Goal: Task Accomplishment & Management: Use online tool/utility

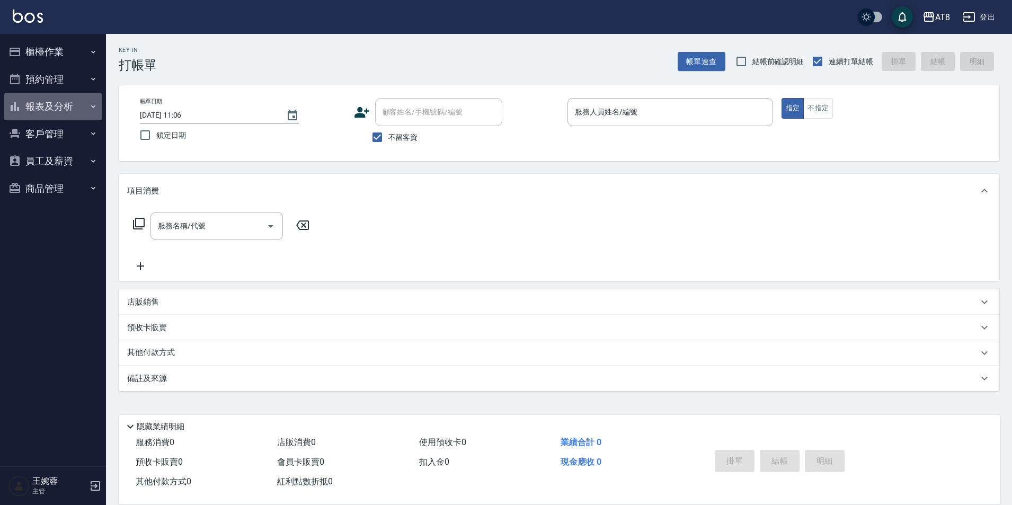
click at [54, 103] on button "報表及分析" at bounding box center [52, 107] width 97 height 28
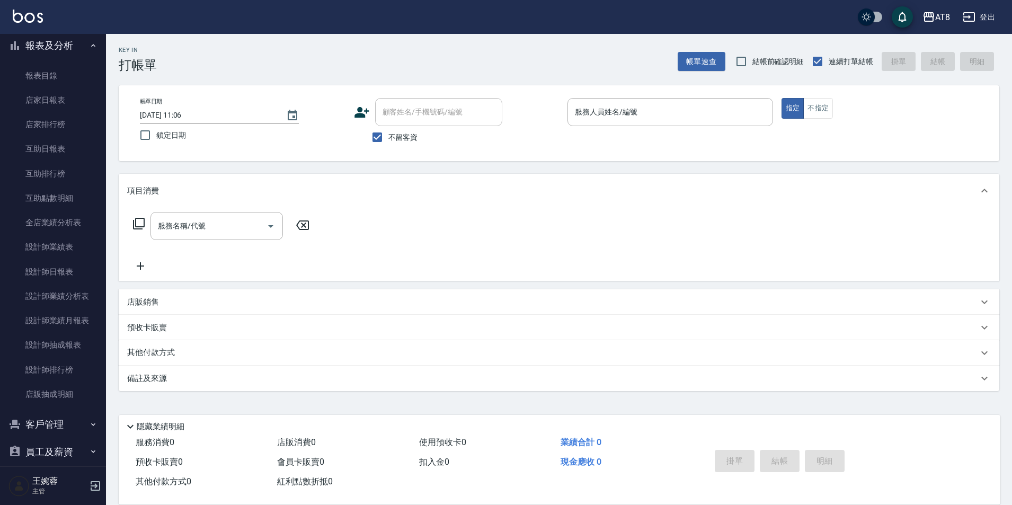
scroll to position [100, 0]
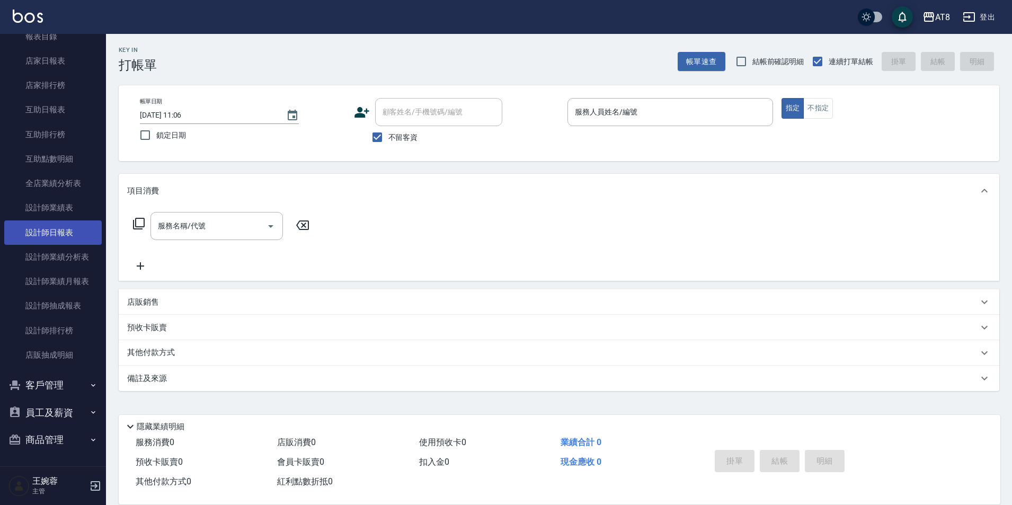
click at [42, 237] on link "設計師日報表" at bounding box center [52, 232] width 97 height 24
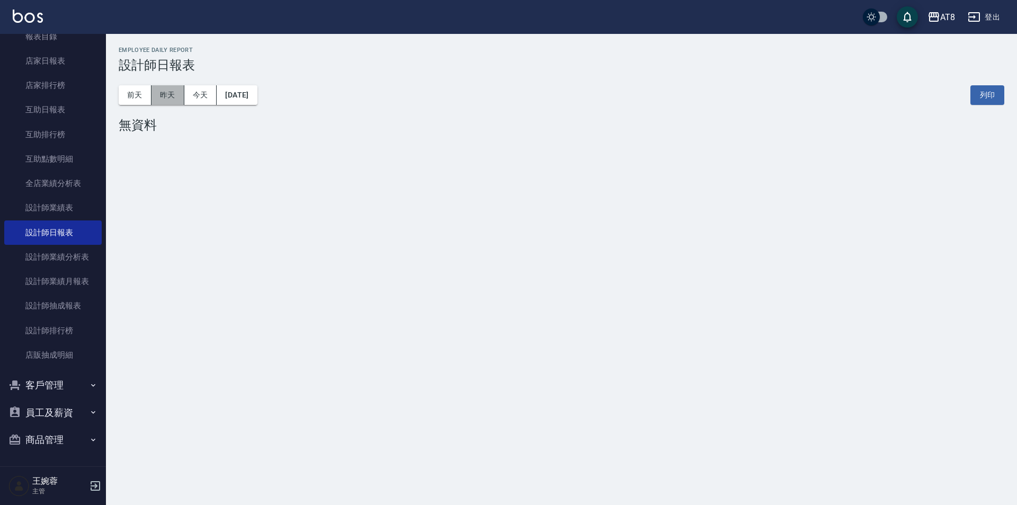
click at [168, 97] on button "昨天" at bounding box center [168, 95] width 33 height 20
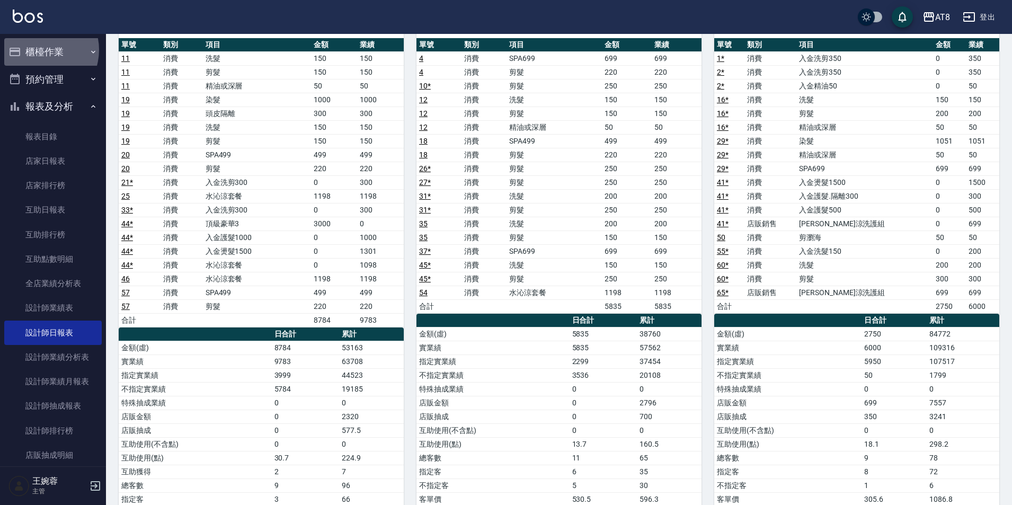
click at [39, 50] on button "櫃檯作業" at bounding box center [52, 52] width 97 height 28
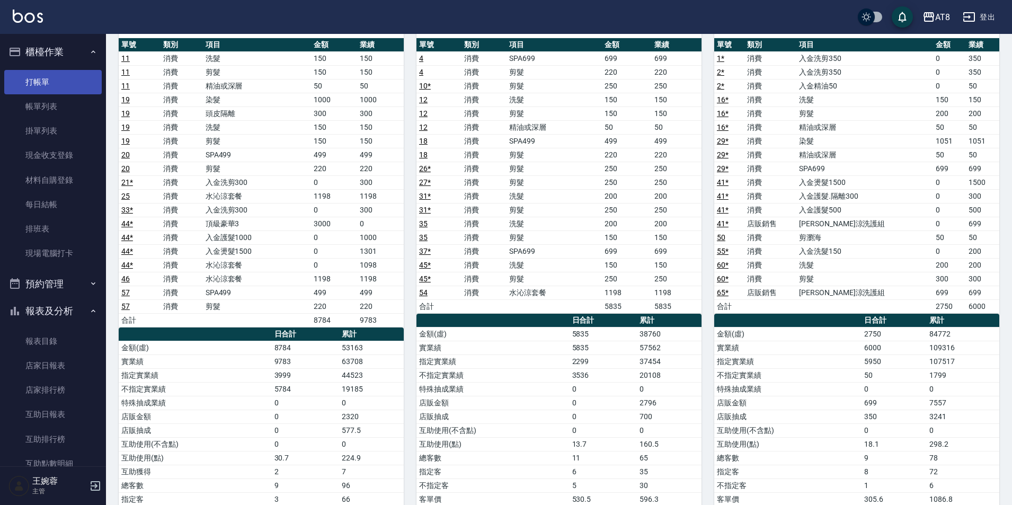
click at [47, 83] on link "打帳單" at bounding box center [52, 82] width 97 height 24
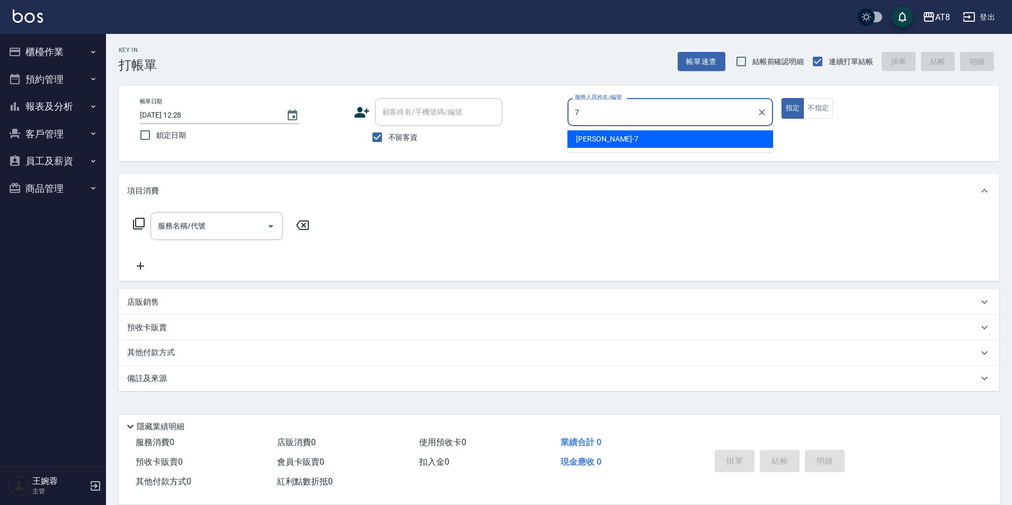
type input "[PERSON_NAME]-7"
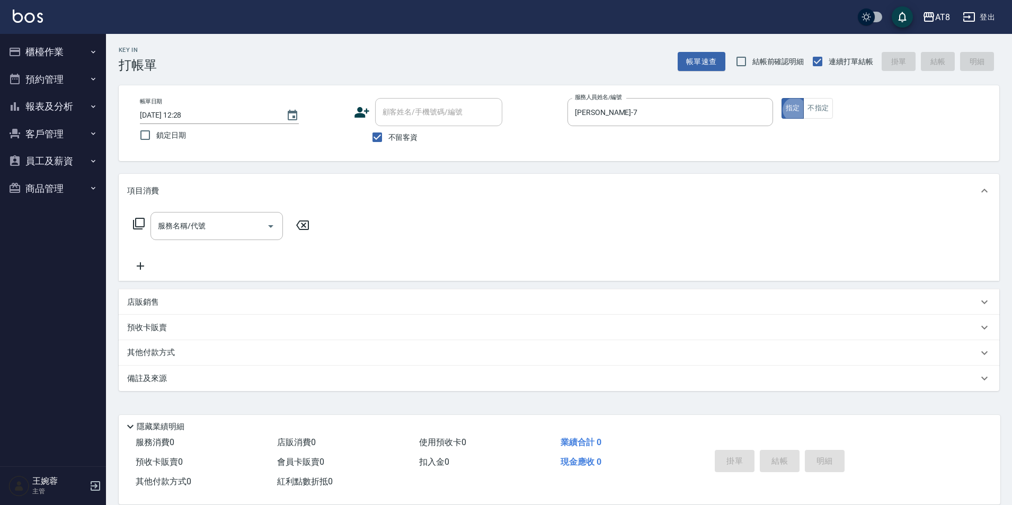
type button "true"
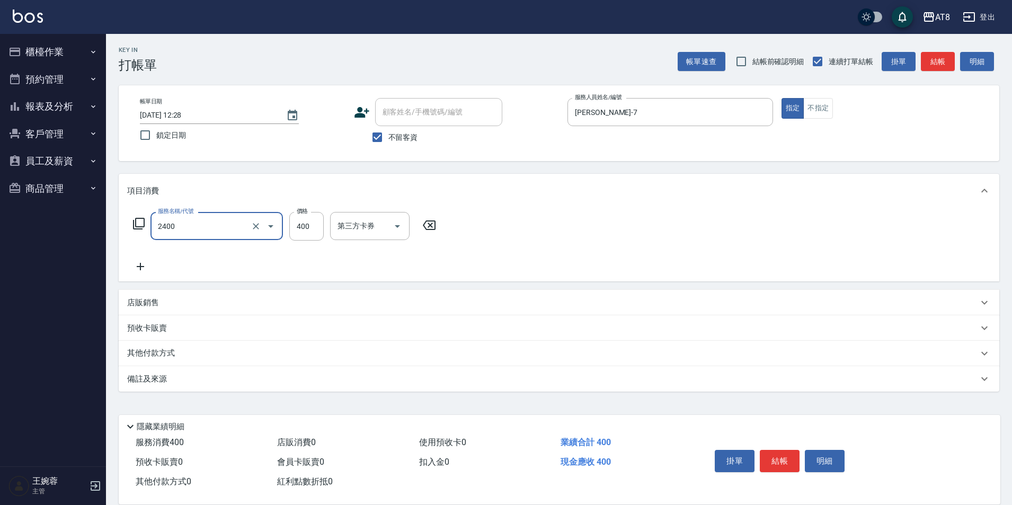
type input "入金洗剪400(2400)"
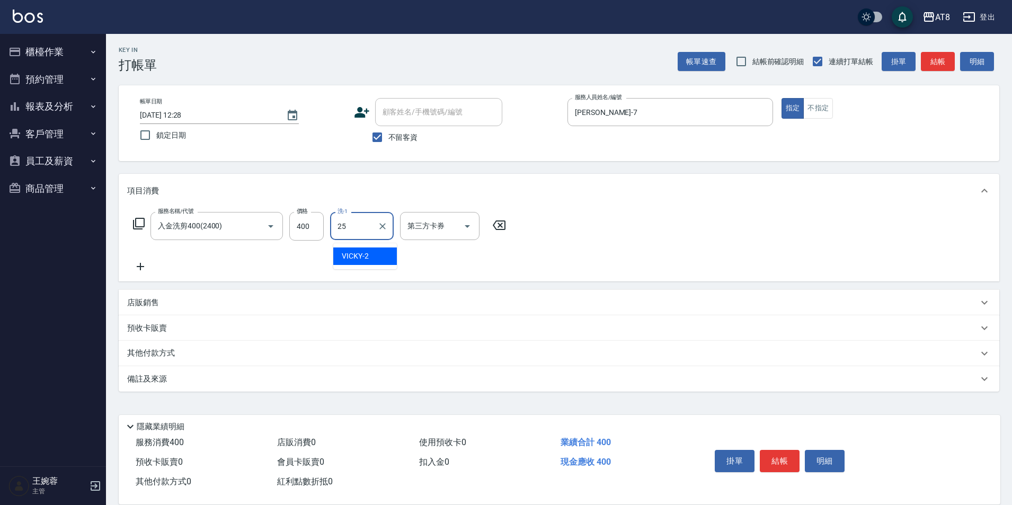
type input "助理-25"
click at [476, 225] on button "Open" at bounding box center [467, 226] width 17 height 17
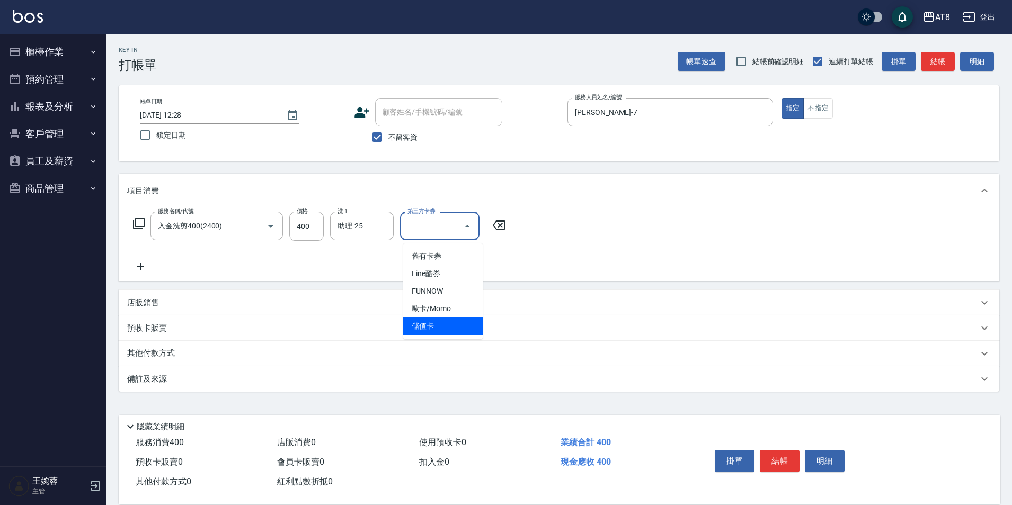
click at [458, 329] on span "儲值卡" at bounding box center [442, 325] width 79 height 17
type input "儲值卡"
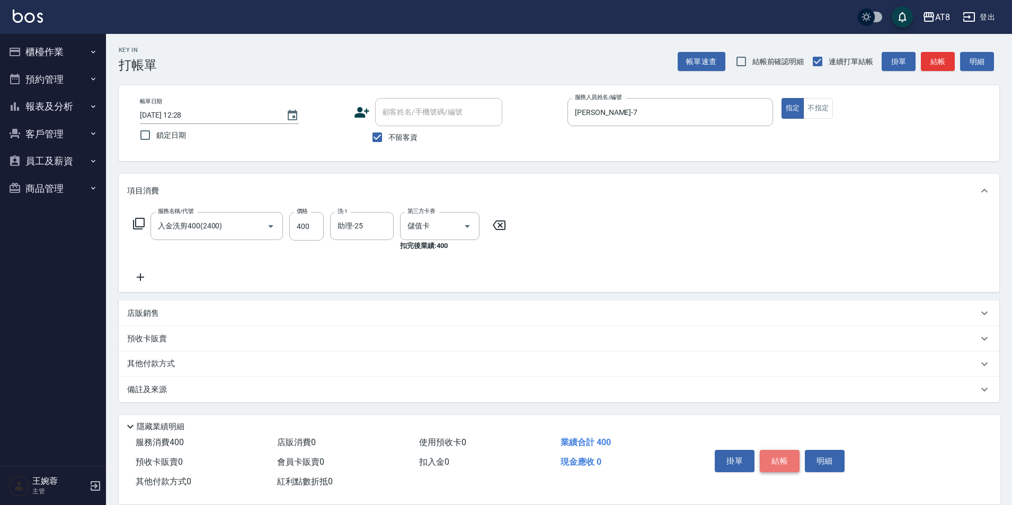
click at [771, 450] on button "結帳" at bounding box center [780, 461] width 40 height 22
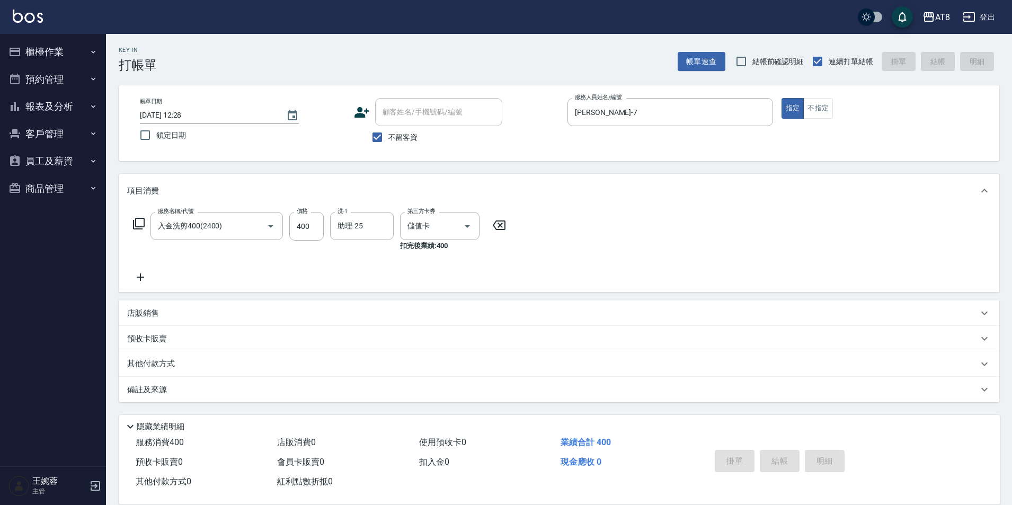
type input "[DATE] 12:29"
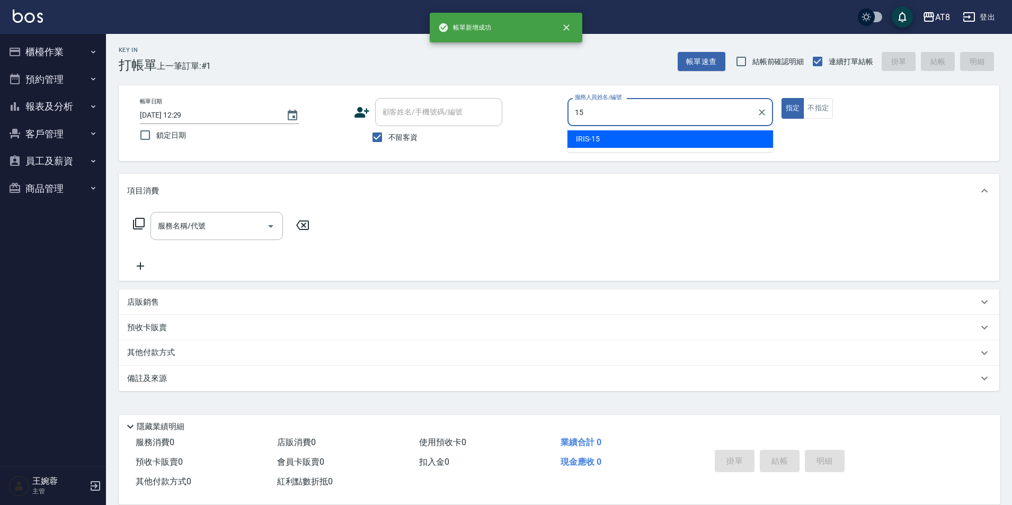
type input "IRIS-15"
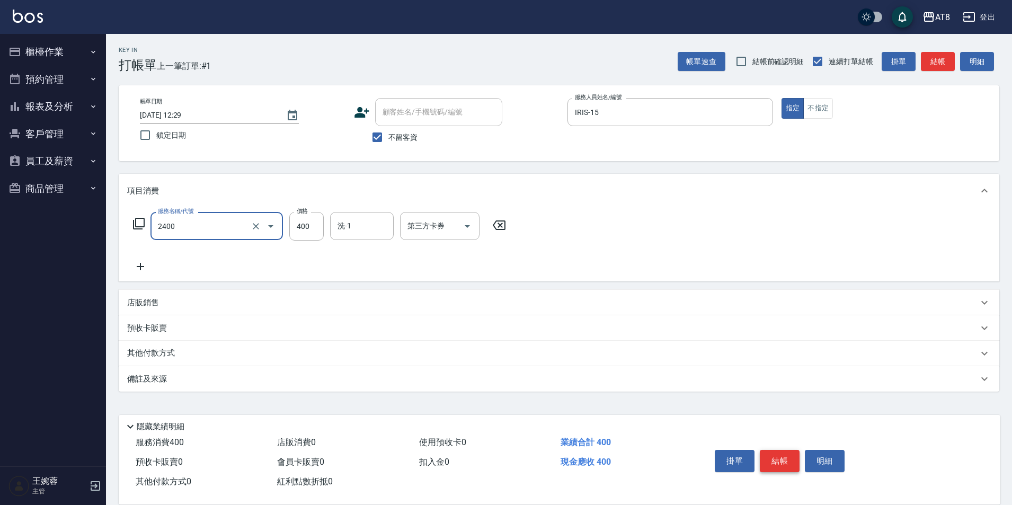
type input "入金洗剪400(2400)"
type input "助理-35"
click at [460, 228] on button "Open" at bounding box center [467, 226] width 17 height 17
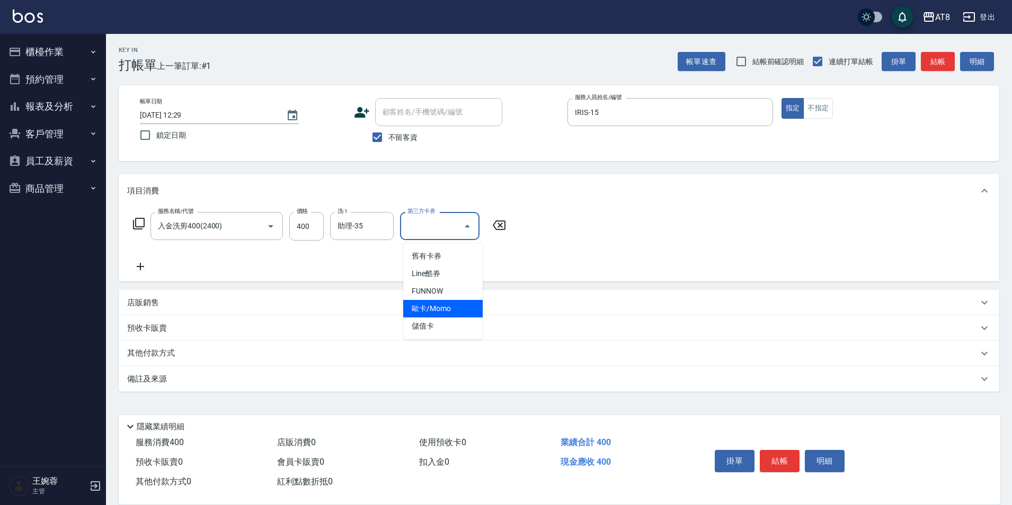
click at [461, 321] on span "儲值卡" at bounding box center [442, 325] width 79 height 17
type input "儲值卡"
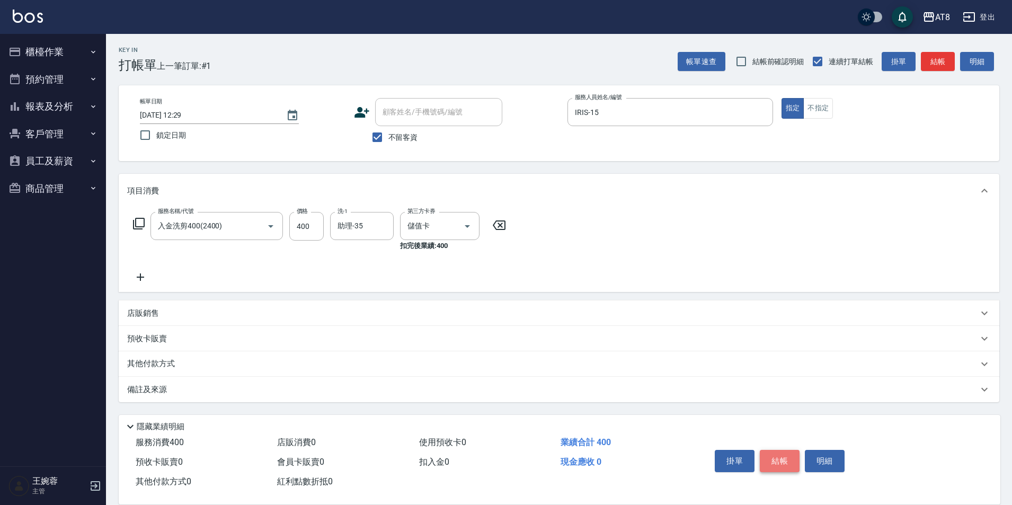
click at [797, 458] on button "結帳" at bounding box center [780, 461] width 40 height 22
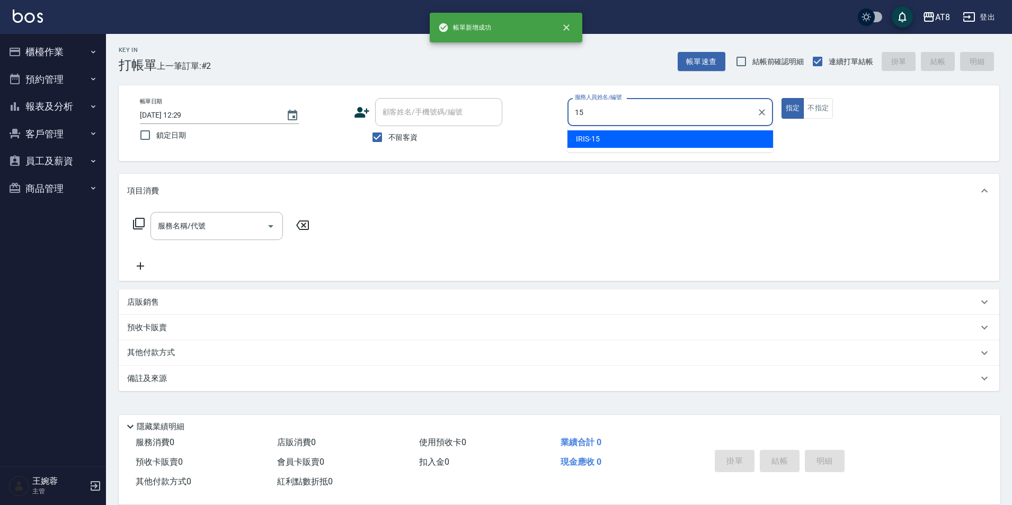
type input "IRIS-15"
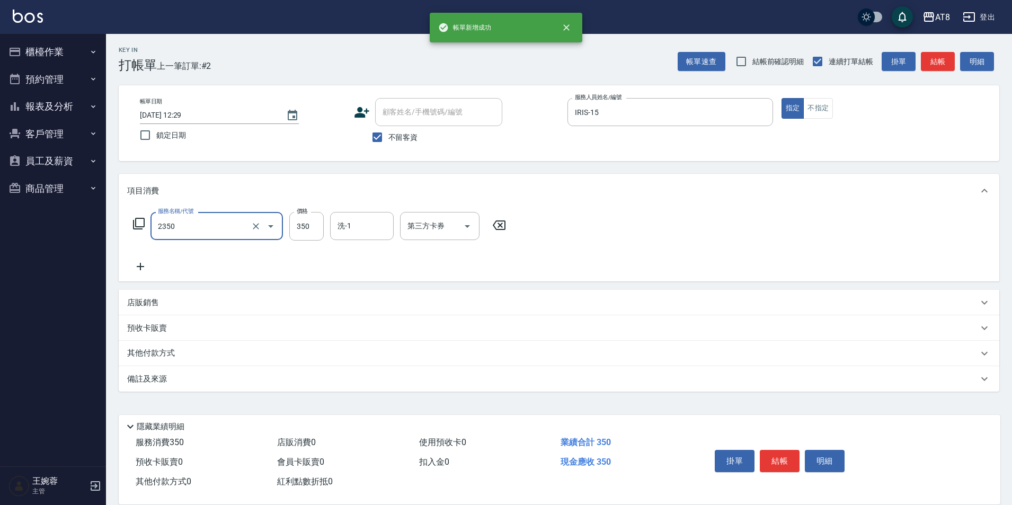
type input "入金洗剪350(2350)"
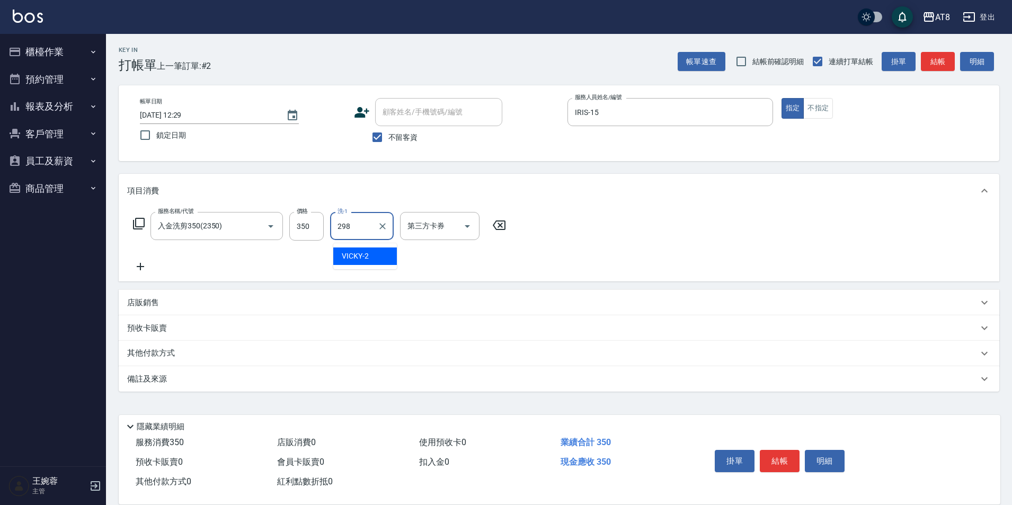
type input "298"
click at [353, 231] on input "洗-1" at bounding box center [362, 226] width 54 height 19
type input "助理-28"
click at [470, 230] on icon "Open" at bounding box center [467, 226] width 13 height 13
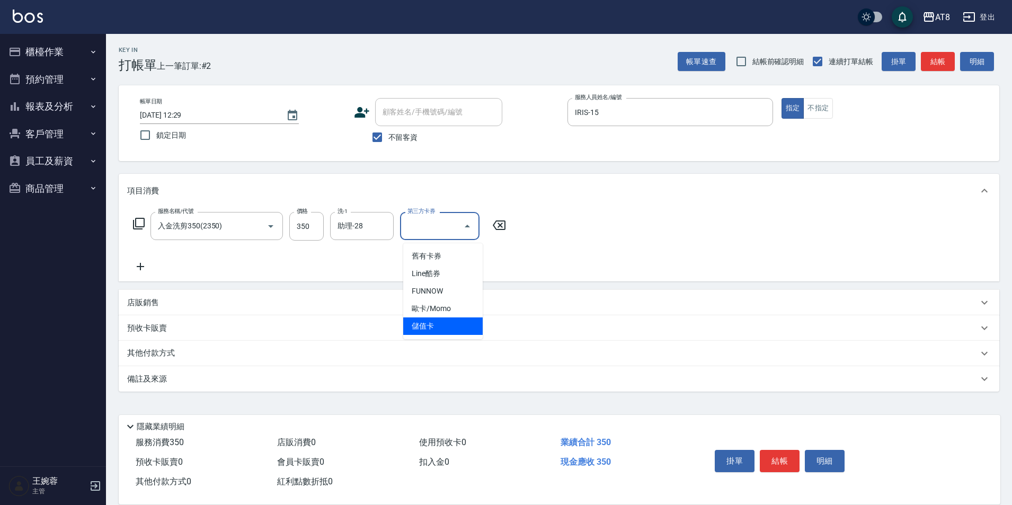
click at [450, 323] on span "儲值卡" at bounding box center [442, 325] width 79 height 17
type input "儲值卡"
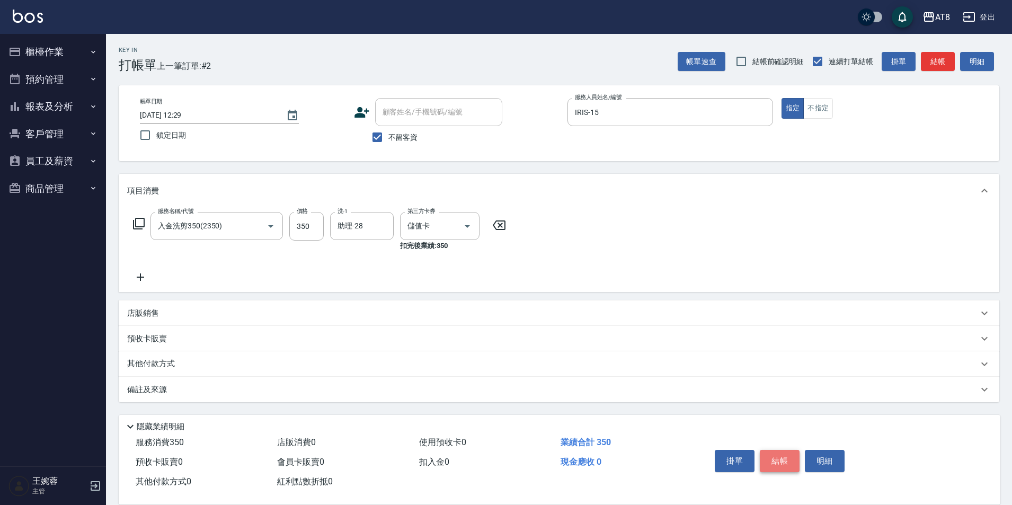
click at [799, 456] on button "結帳" at bounding box center [780, 461] width 40 height 22
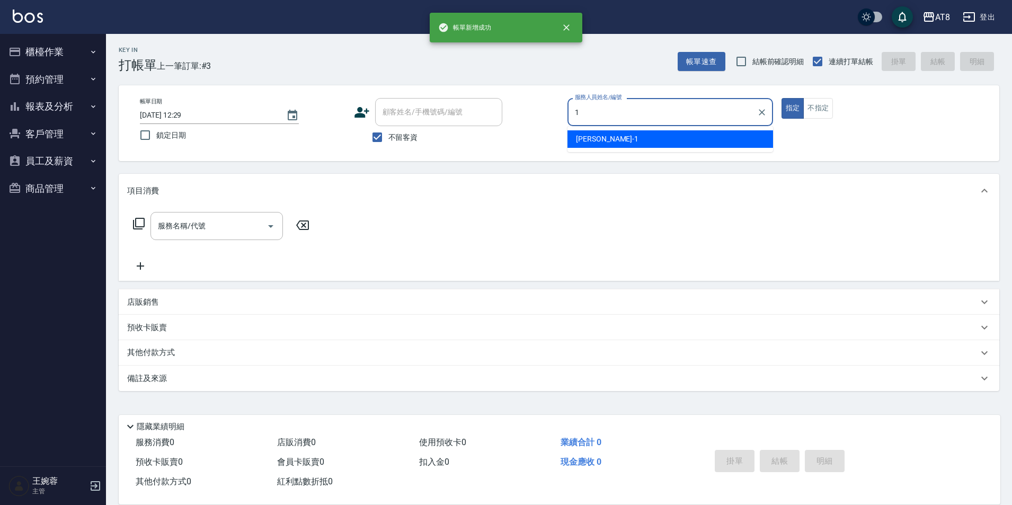
type input "YUKI-1"
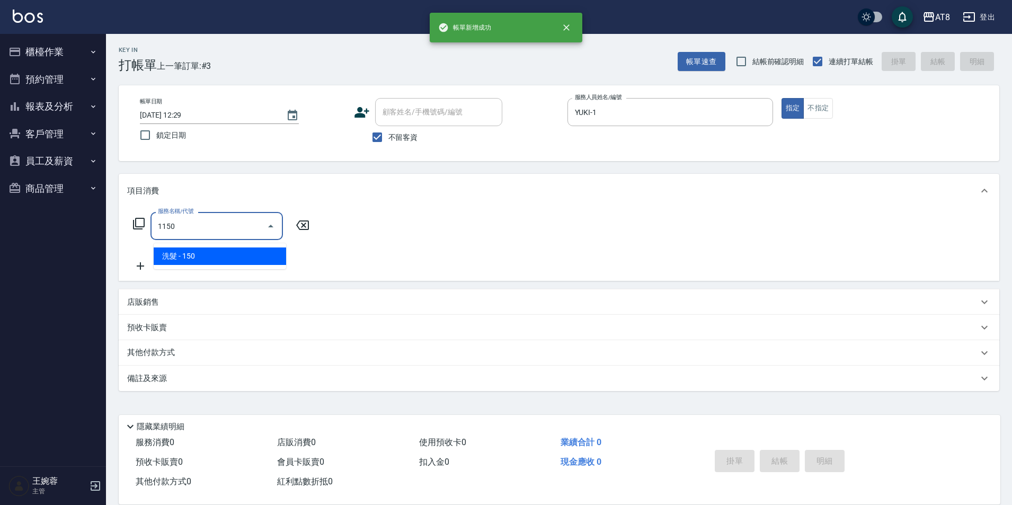
type input "洗髮(1150)"
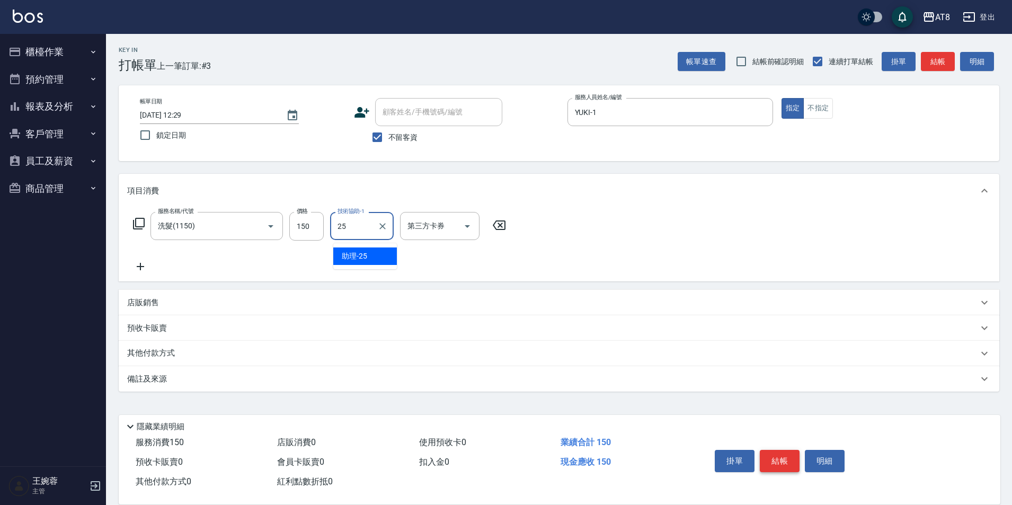
type input "助理-25"
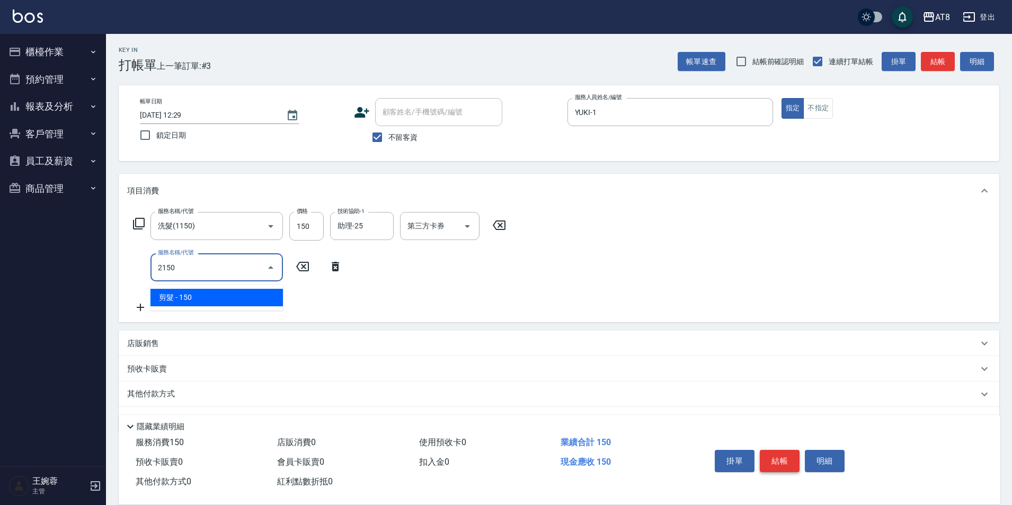
type input "剪髮(2150)"
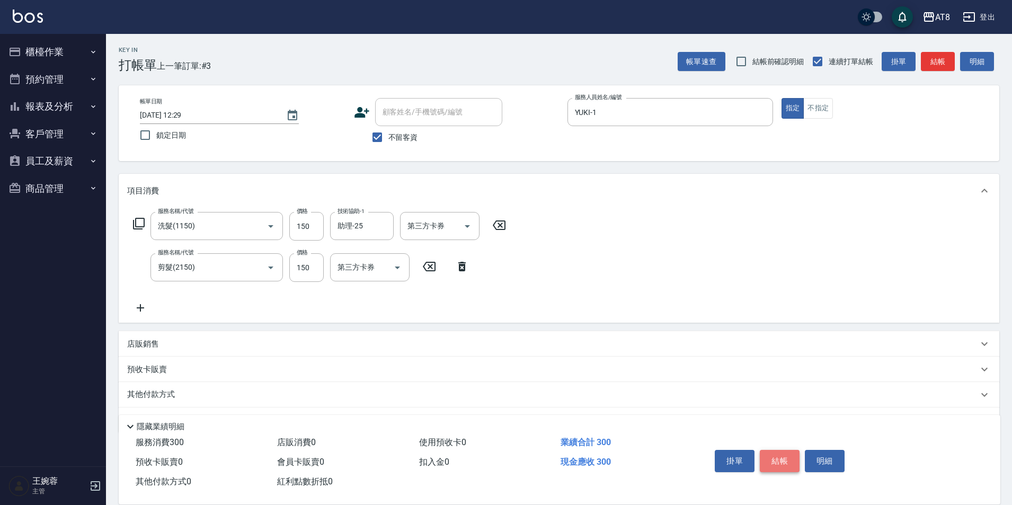
click at [799, 456] on button "結帳" at bounding box center [780, 461] width 40 height 22
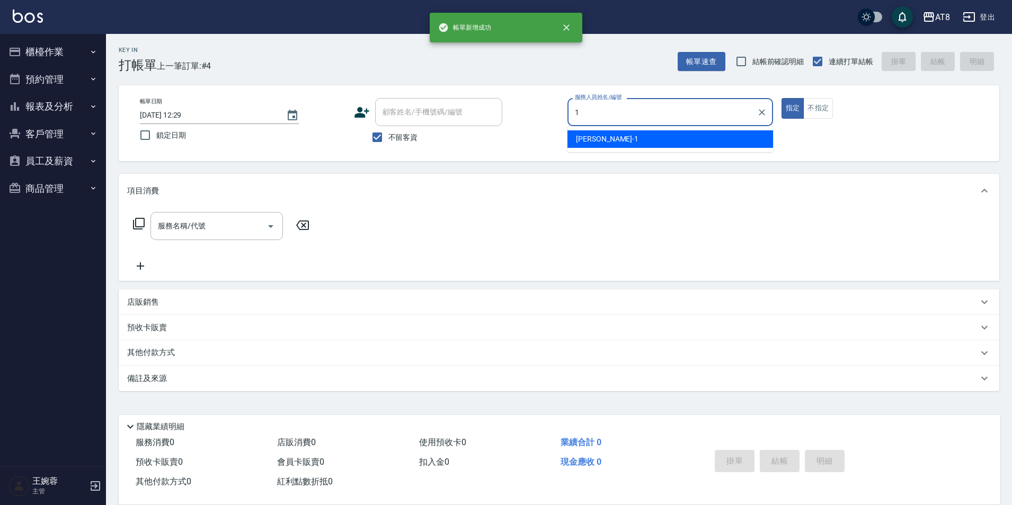
type input "YUKI-1"
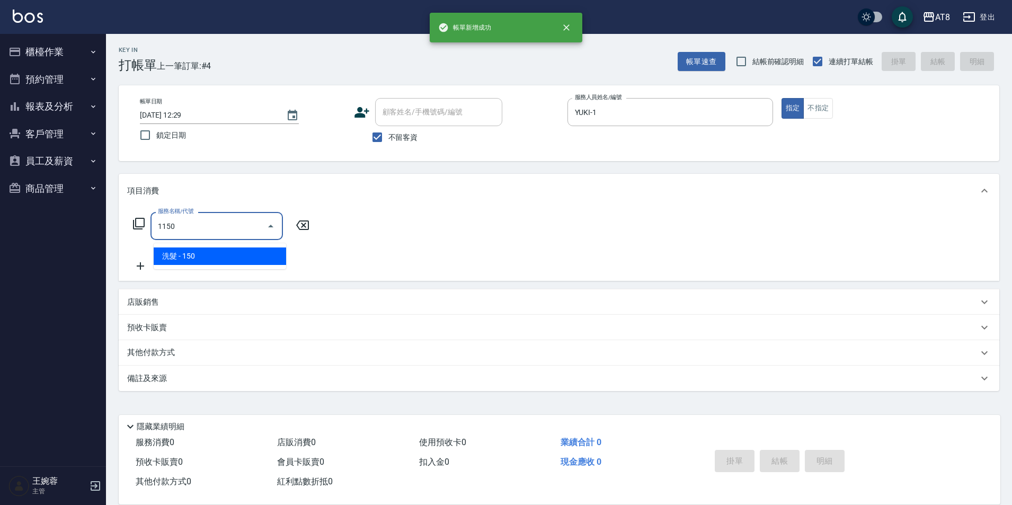
type input "洗髮(1150)"
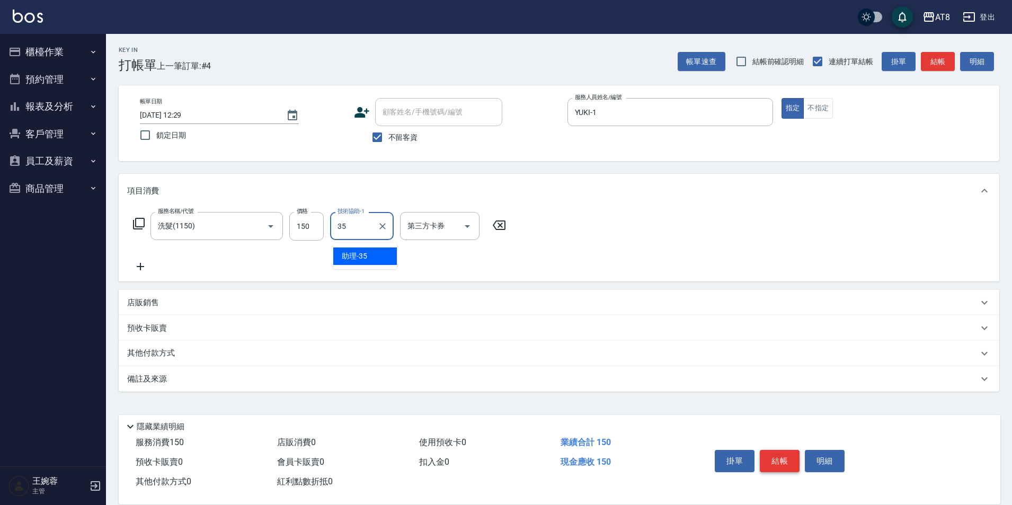
type input "助理-35"
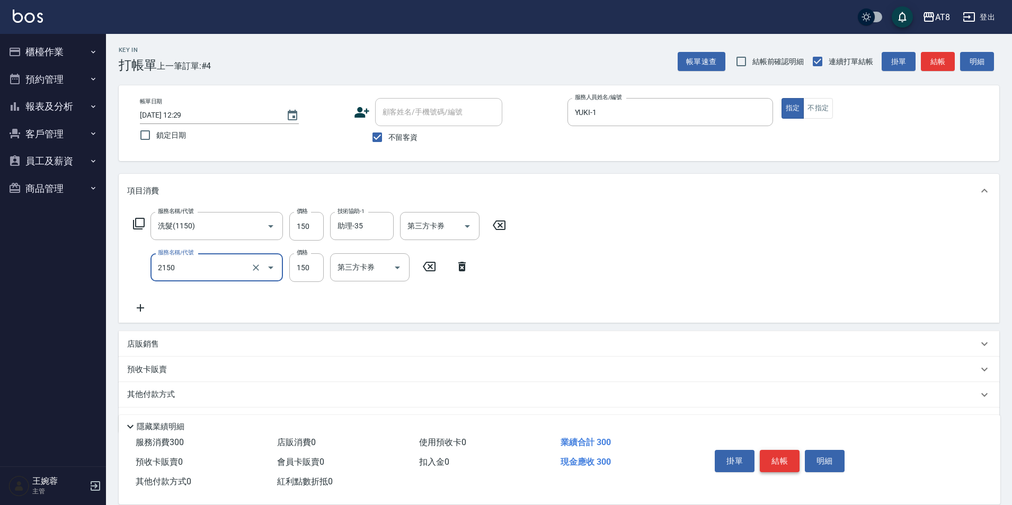
type input "剪髮(2150)"
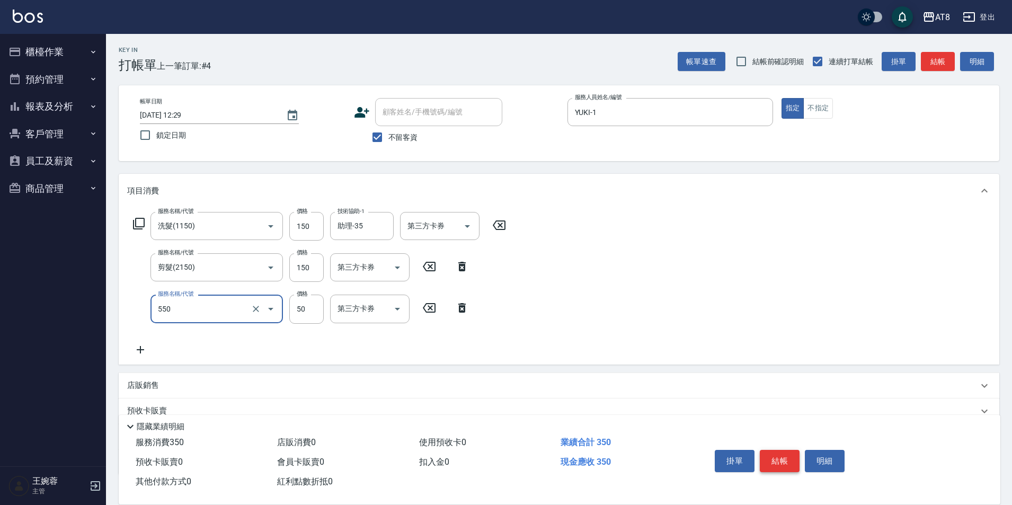
type input "精油或深層(550)"
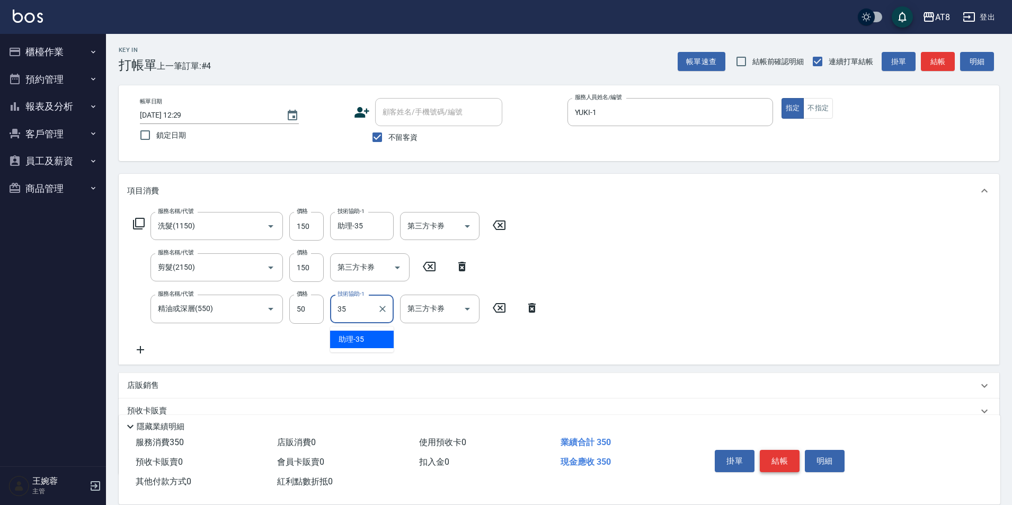
type input "助理-35"
click at [799, 456] on button "結帳" at bounding box center [780, 461] width 40 height 22
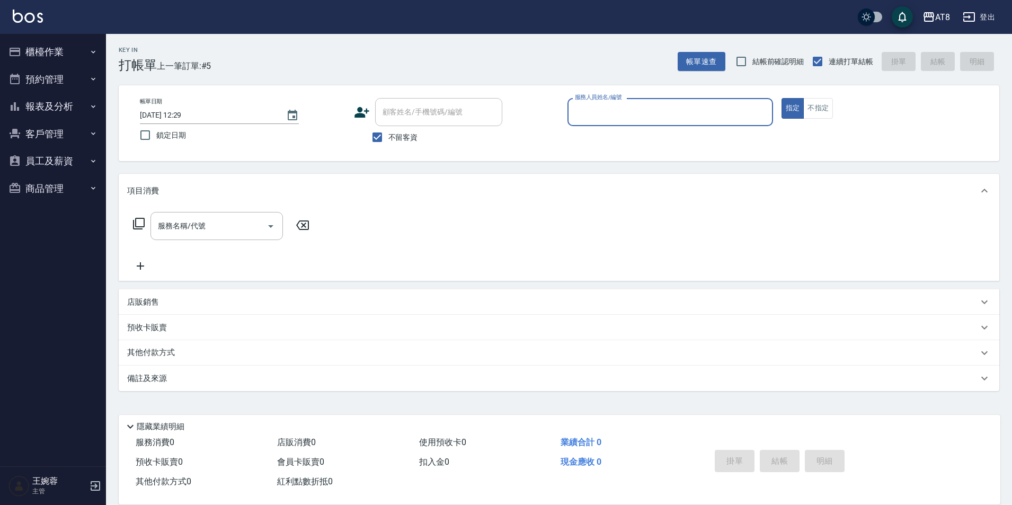
click at [50, 105] on button "報表及分析" at bounding box center [52, 107] width 97 height 28
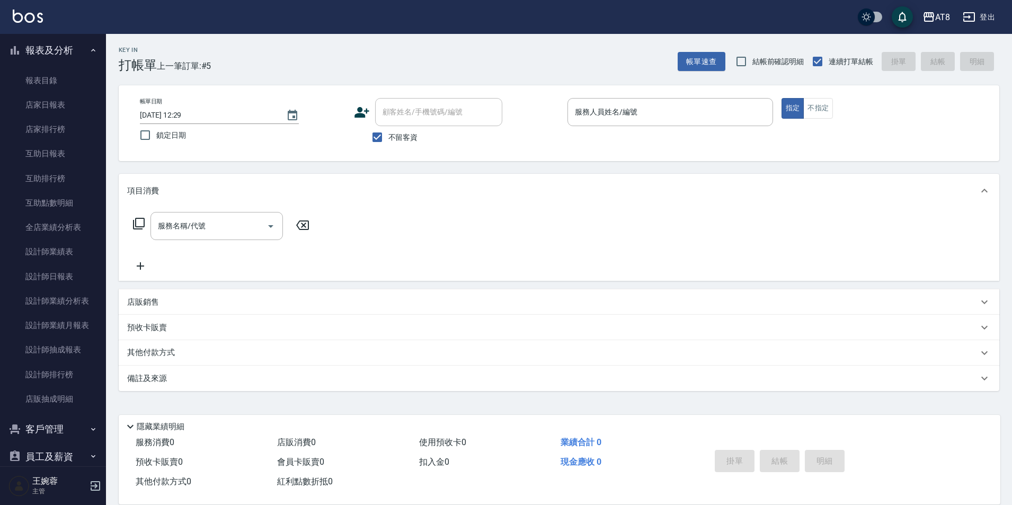
scroll to position [57, 0]
click at [74, 275] on link "設計師日報表" at bounding box center [52, 275] width 97 height 24
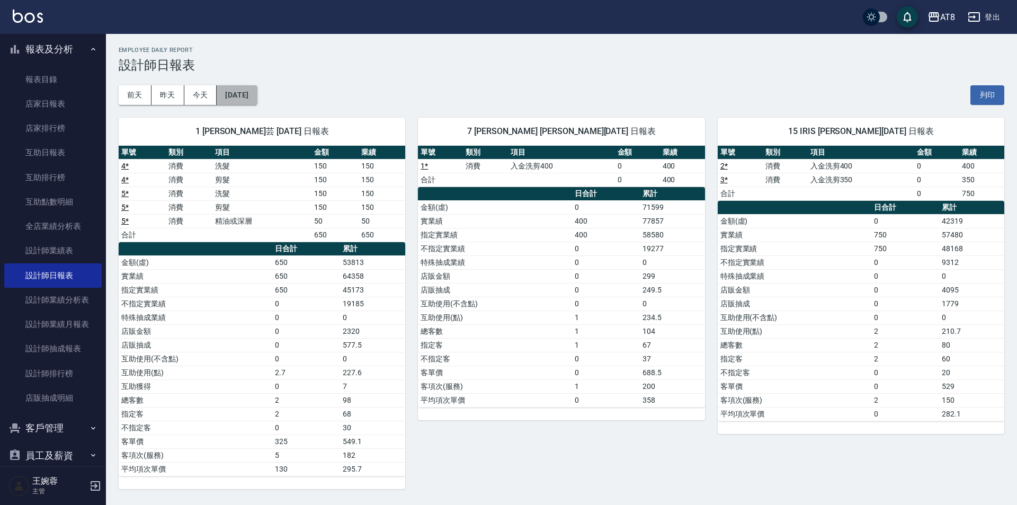
click at [257, 92] on button "[DATE]" at bounding box center [237, 95] width 40 height 20
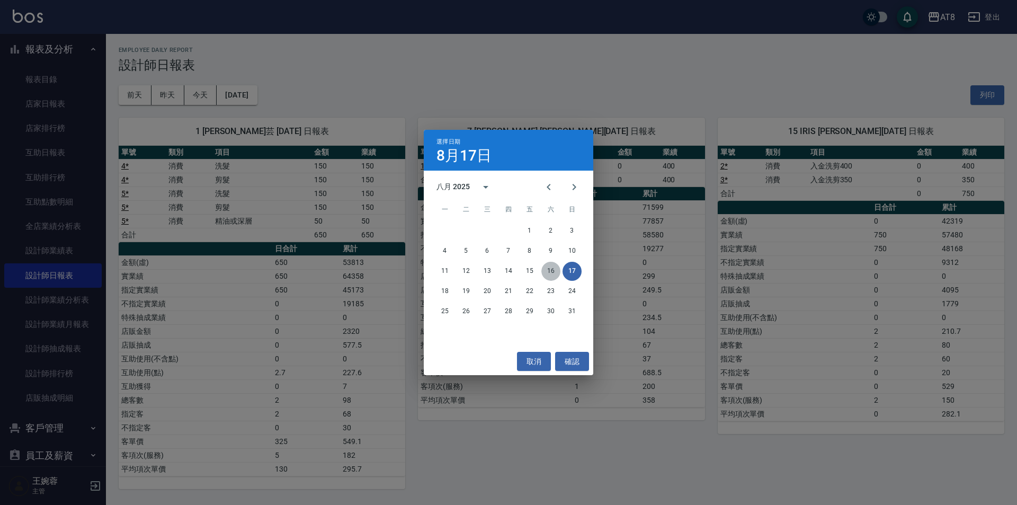
click at [547, 274] on button "16" at bounding box center [550, 271] width 19 height 19
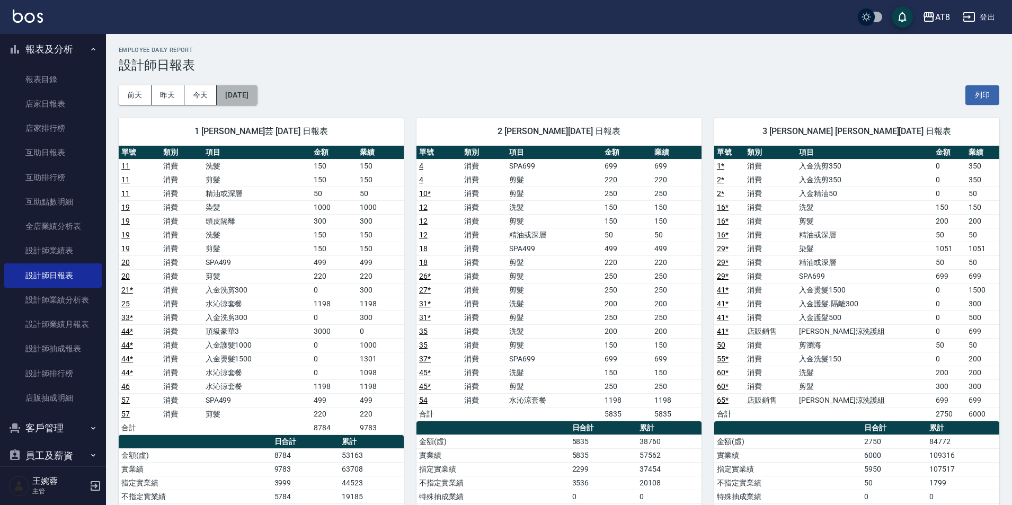
click at [257, 95] on button "[DATE]" at bounding box center [237, 95] width 40 height 20
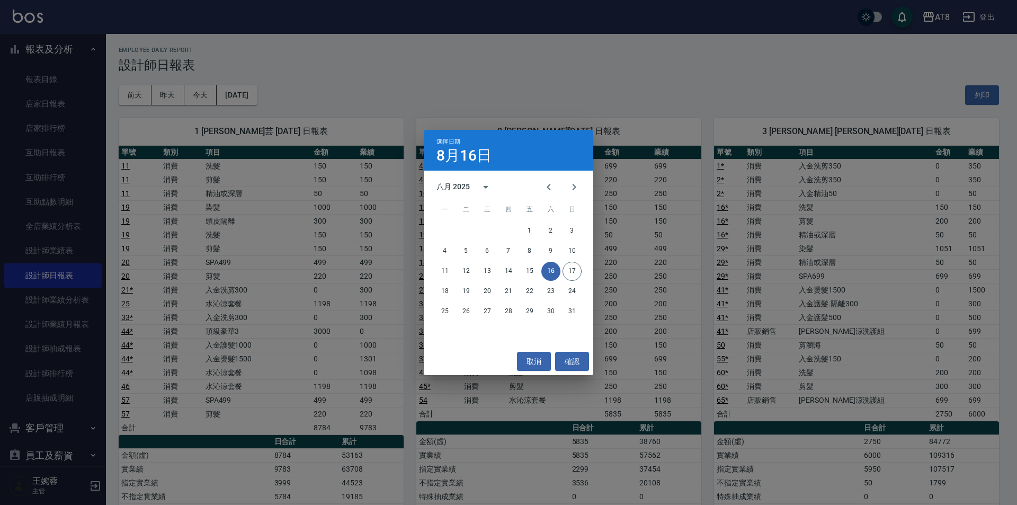
click at [567, 90] on div "選擇日期 [DATE] 八月 2025 一 二 三 四 五 六 日 1 2 3 4 5 6 7 8 9 10 11 12 13 14 15 16 17 18 …" at bounding box center [508, 252] width 1017 height 505
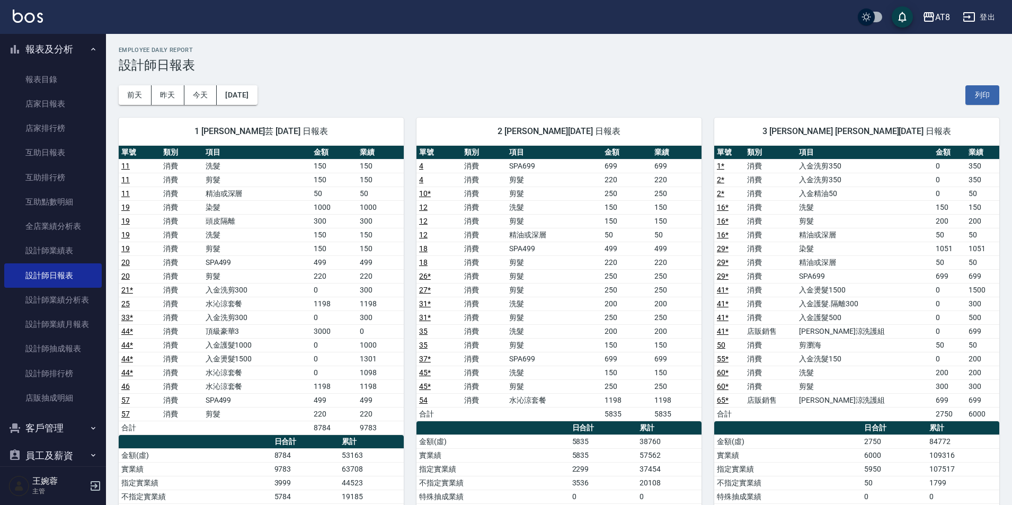
drag, startPoint x: 100, startPoint y: 124, endPoint x: 102, endPoint y: 77, distance: 47.8
click at [102, 77] on nav "櫃檯作業 打帳單 帳單列表 掛單列表 現金收支登錄 材料自購登錄 每日結帳 排班表 現場電腦打卡 預約管理 預約管理 單日預約紀錄 單週預約紀錄 報表及分析 …" at bounding box center [53, 250] width 106 height 432
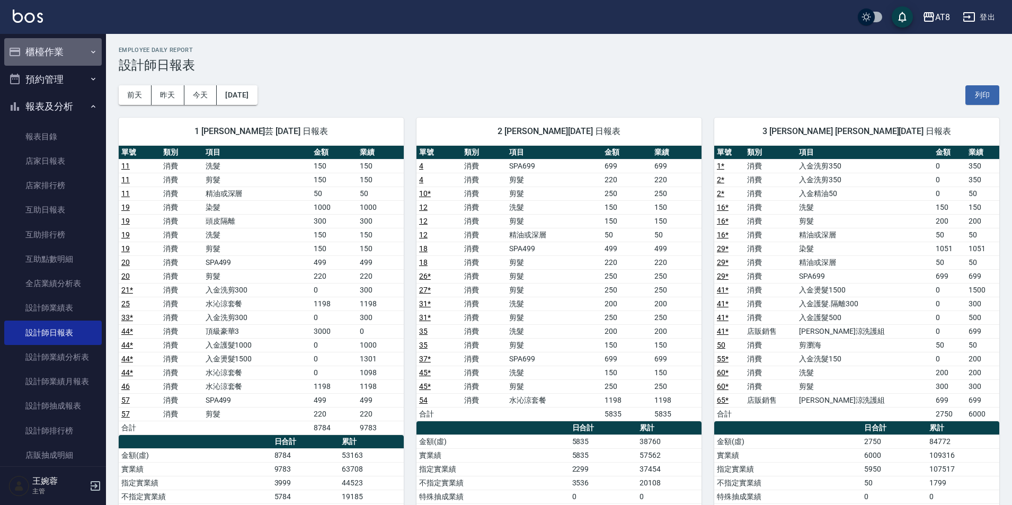
click at [69, 46] on button "櫃檯作業" at bounding box center [52, 52] width 97 height 28
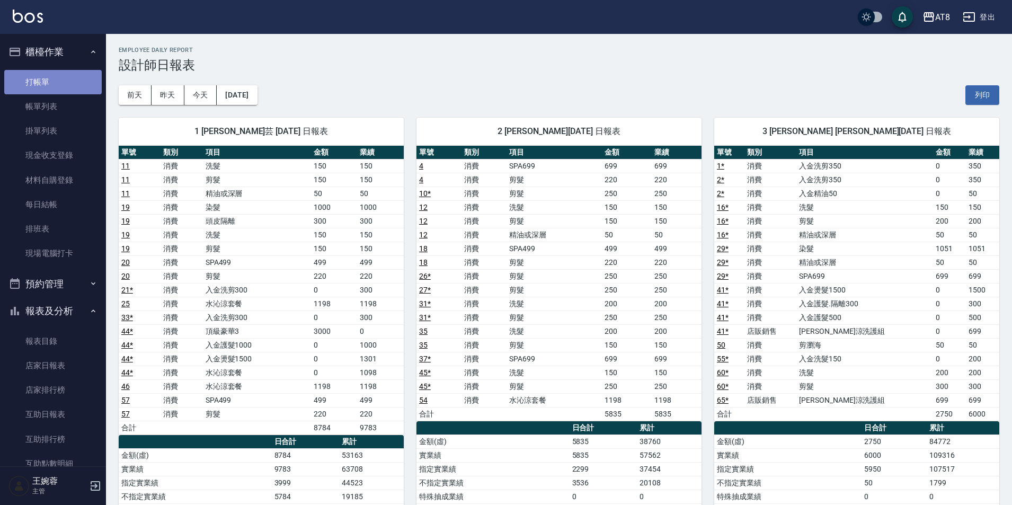
click at [69, 78] on link "打帳單" at bounding box center [52, 82] width 97 height 24
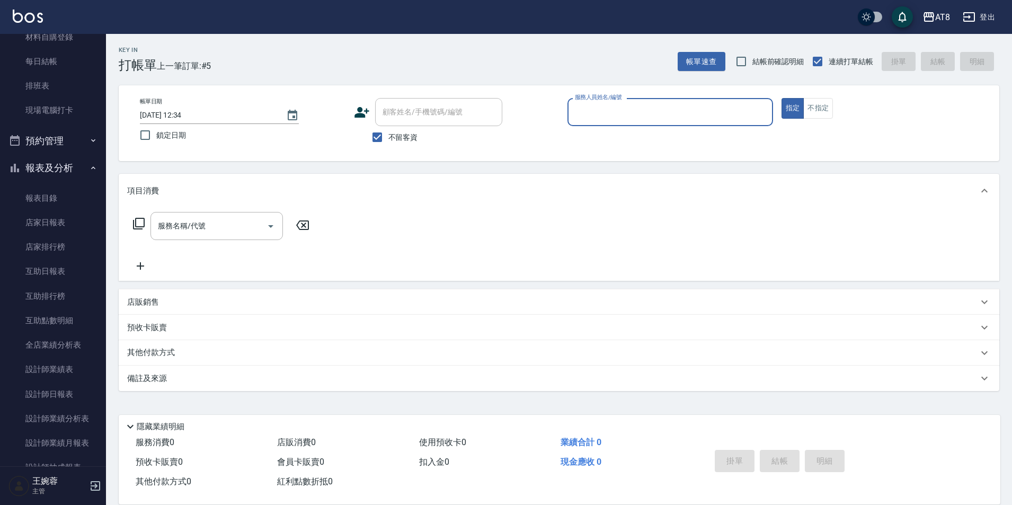
scroll to position [145, 0]
click at [75, 388] on link "設計師日報表" at bounding box center [52, 392] width 97 height 24
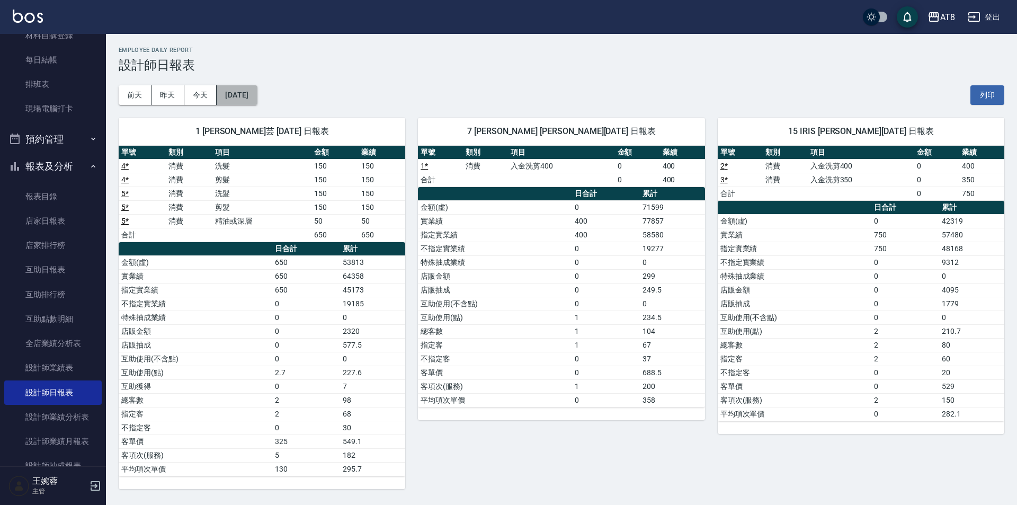
click at [257, 90] on button "[DATE]" at bounding box center [237, 95] width 40 height 20
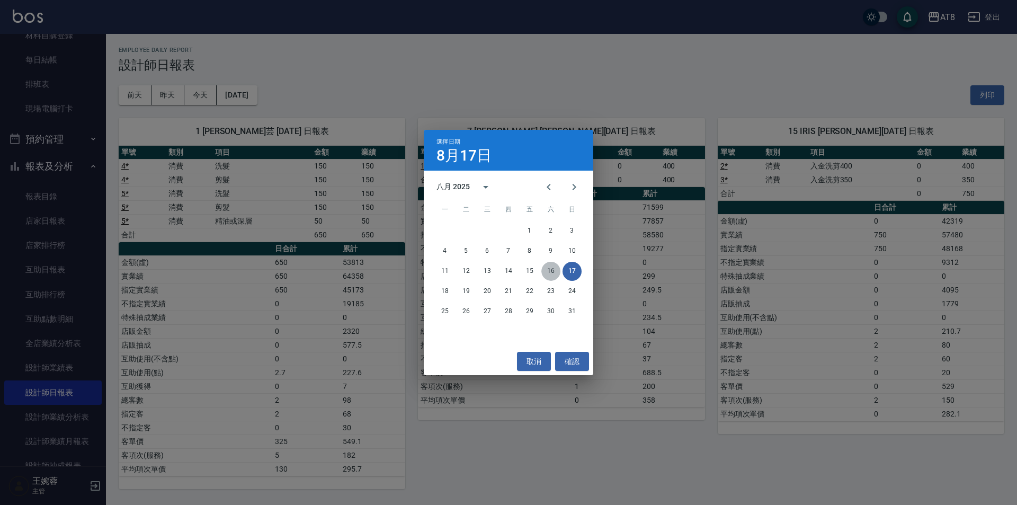
click at [549, 273] on button "16" at bounding box center [550, 271] width 19 height 19
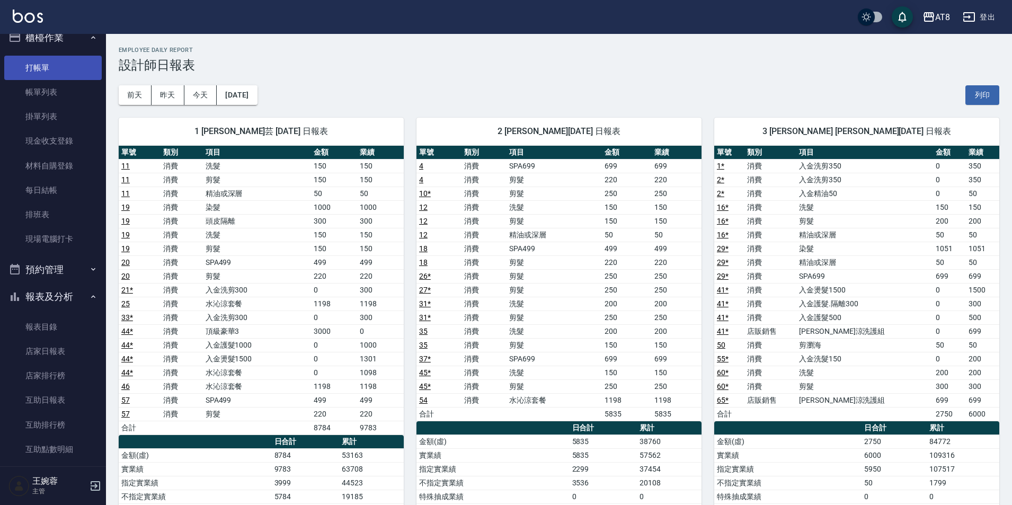
scroll to position [9, 0]
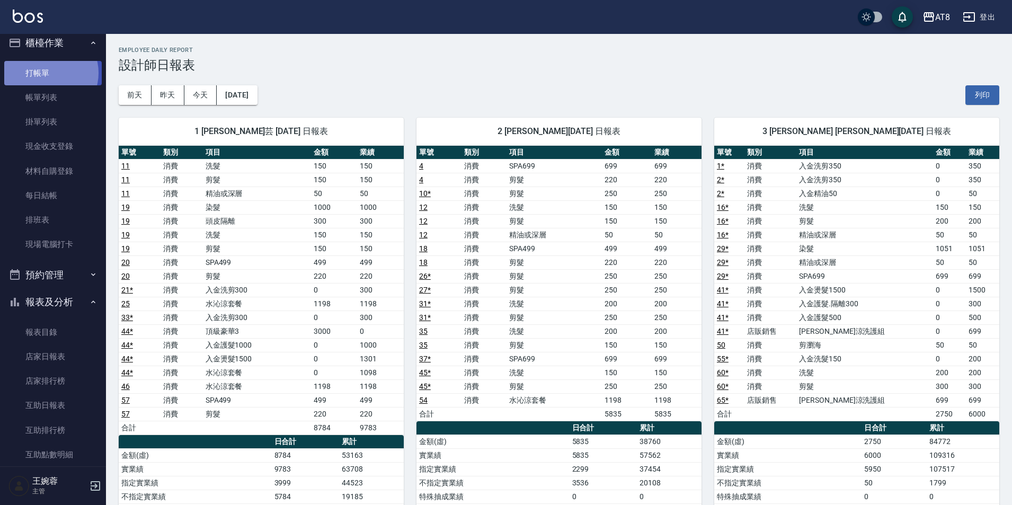
click at [49, 73] on link "打帳單" at bounding box center [52, 73] width 97 height 24
